Goal: Task Accomplishment & Management: Manage account settings

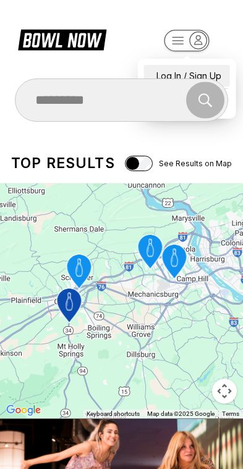
click at [204, 66] on div "Log In / Sign Up" at bounding box center [187, 76] width 86 height 22
select select "**"
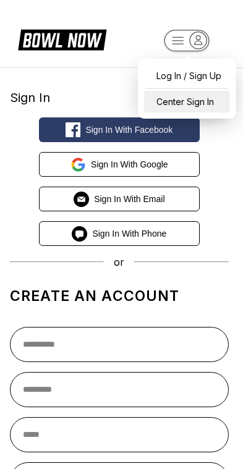
click at [196, 104] on div "Center Sign In" at bounding box center [187, 102] width 86 height 22
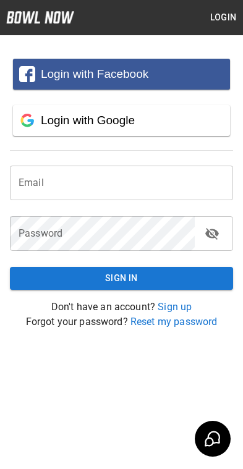
click at [95, 186] on input "email" at bounding box center [121, 183] width 223 height 35
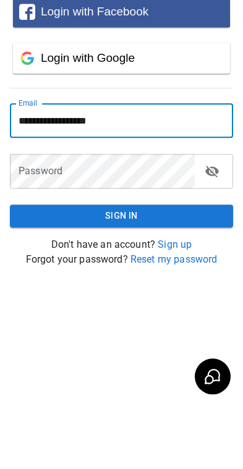
type input "**********"
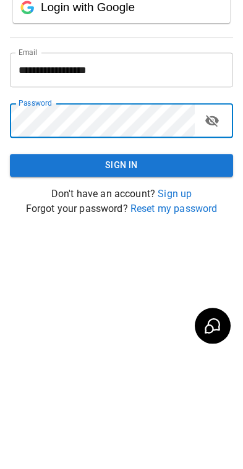
click at [134, 267] on button "Sign In" at bounding box center [121, 278] width 223 height 23
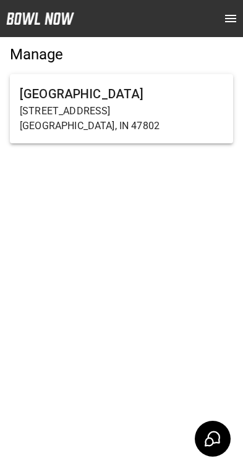
click at [75, 106] on p "600 E Springhill Dr" at bounding box center [121, 111] width 203 height 15
click at [60, 104] on p "600 E Springhill Dr" at bounding box center [121, 111] width 203 height 15
click at [46, 85] on h6 "Terre Haute Bowling Center" at bounding box center [121, 94] width 203 height 20
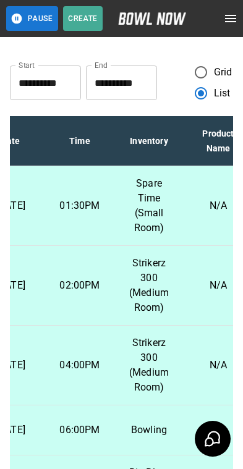
scroll to position [0, 103]
click at [131, 86] on input "**********" at bounding box center [121, 83] width 71 height 35
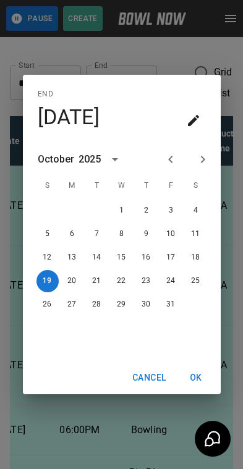
click at [149, 58] on div "End Sun, Oct 19 October 2025 S M T W T F S 1 2 3 4 5 6 7 8 9 10 11 12 13 14 15 …" at bounding box center [121, 234] width 243 height 469
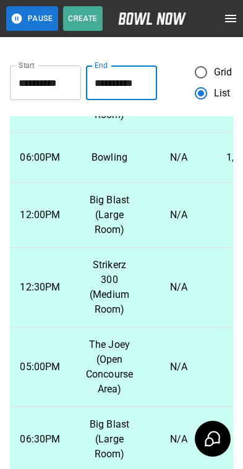
scroll to position [273, 143]
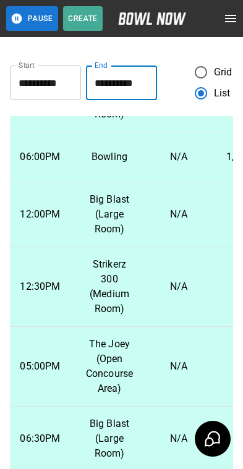
click at [117, 236] on p "Big Blast (Large Room)" at bounding box center [109, 214] width 49 height 45
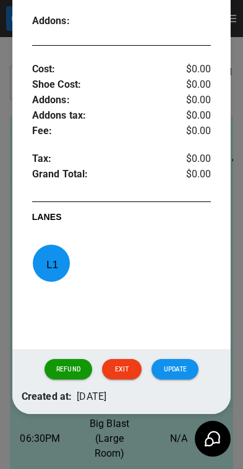
scroll to position [431, 0]
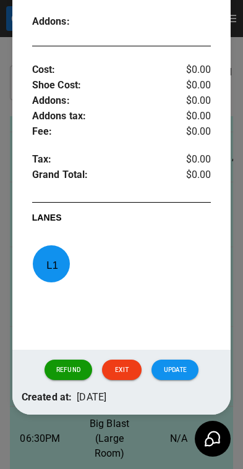
click at [143, 464] on div at bounding box center [121, 234] width 243 height 469
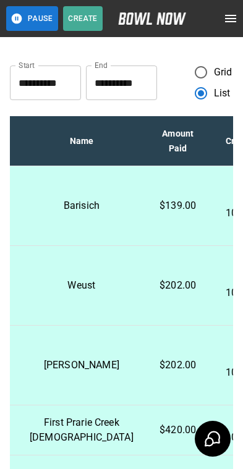
scroll to position [0, 406]
click at [232, 21] on icon "open drawer" at bounding box center [230, 18] width 11 height 7
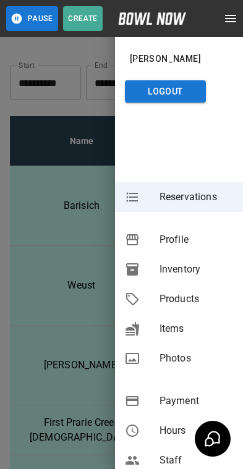
click at [164, 95] on button "Logout" at bounding box center [165, 91] width 81 height 23
